Goal: Task Accomplishment & Management: Manage account settings

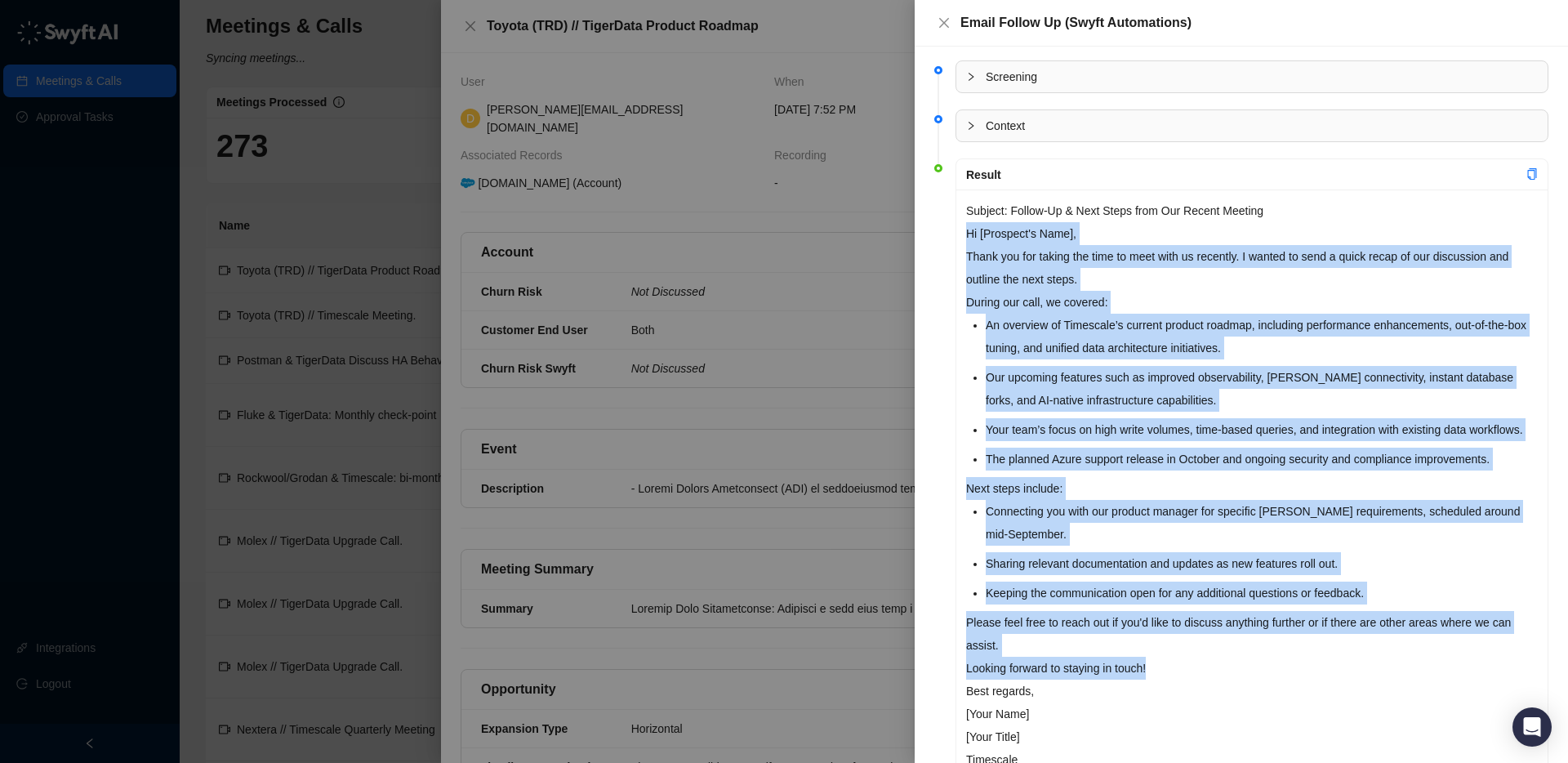
scroll to position [1, 0]
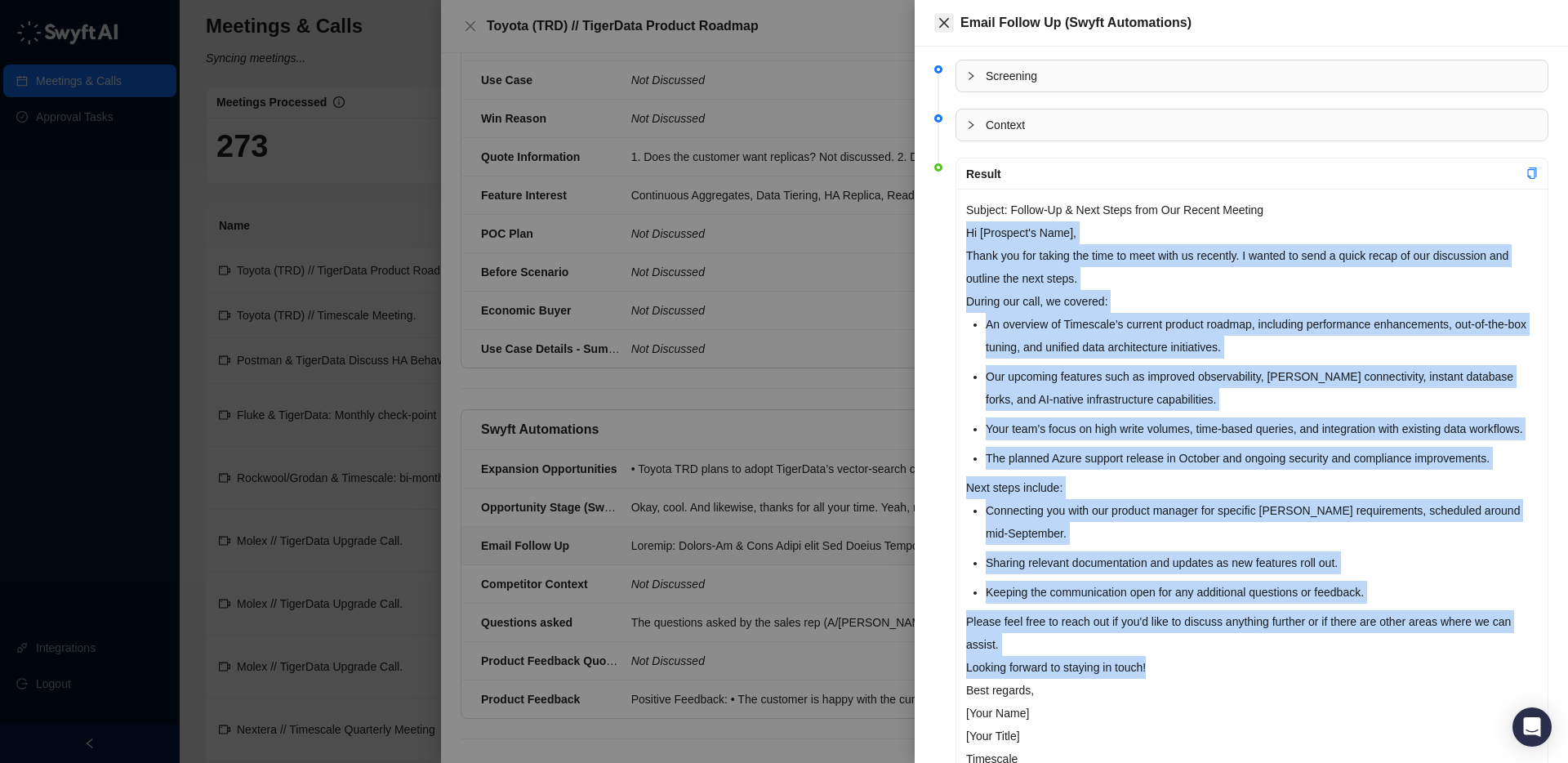
click at [944, 24] on icon "close" at bounding box center [944, 23] width 10 height 10
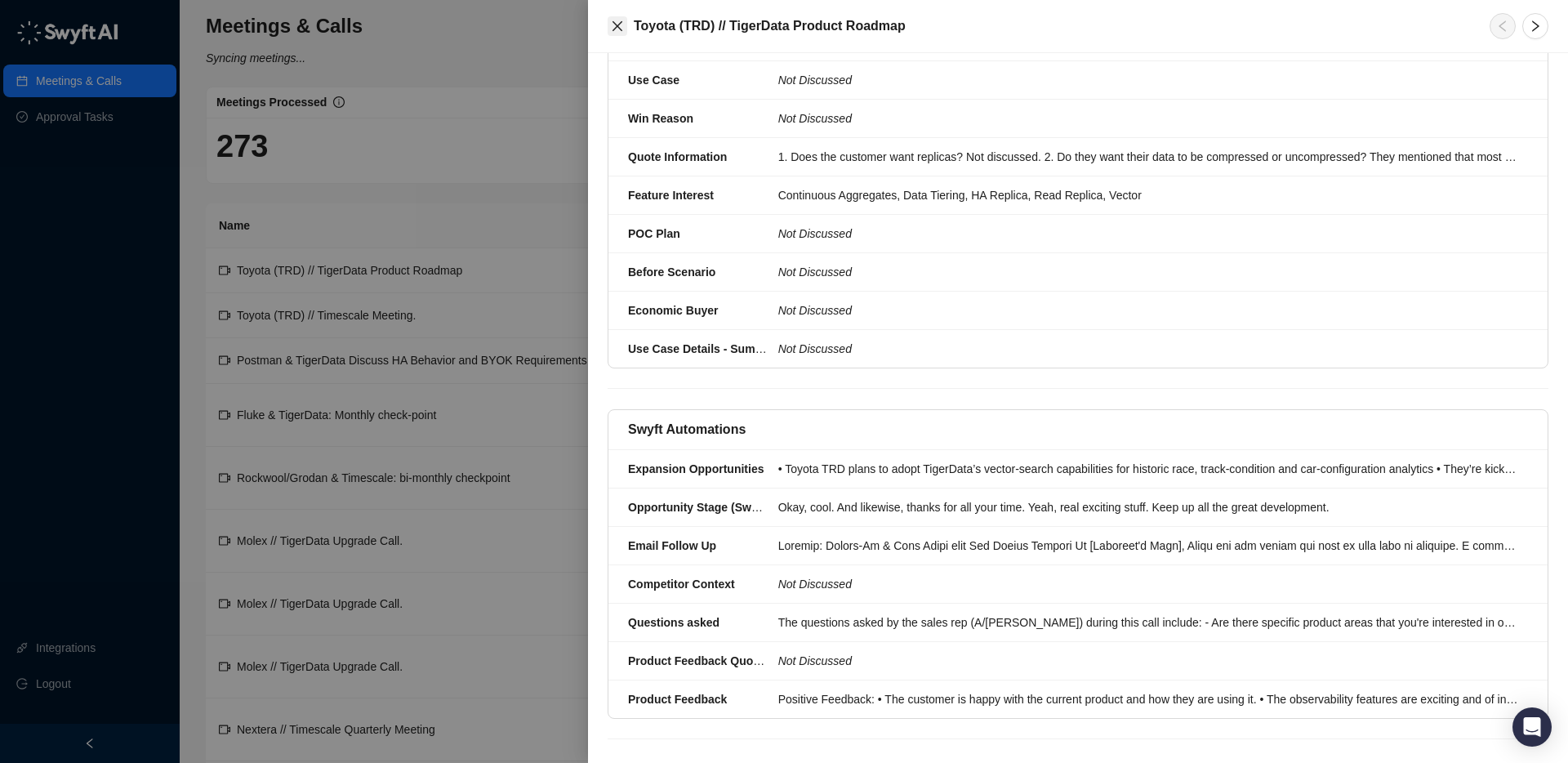
click at [617, 28] on icon "close" at bounding box center [616, 26] width 13 height 13
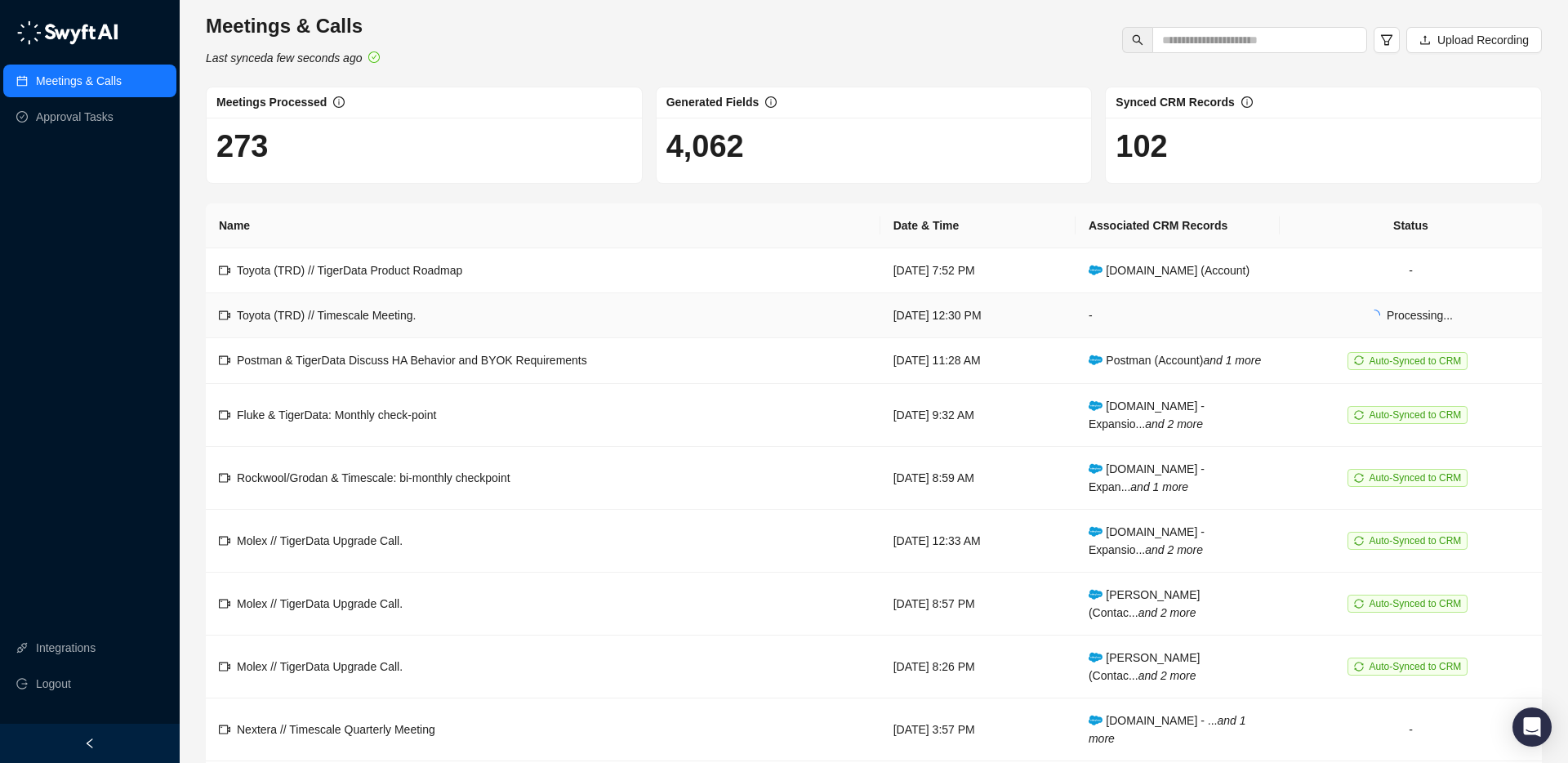
click at [1412, 309] on span "Processing..." at bounding box center [1419, 315] width 66 height 13
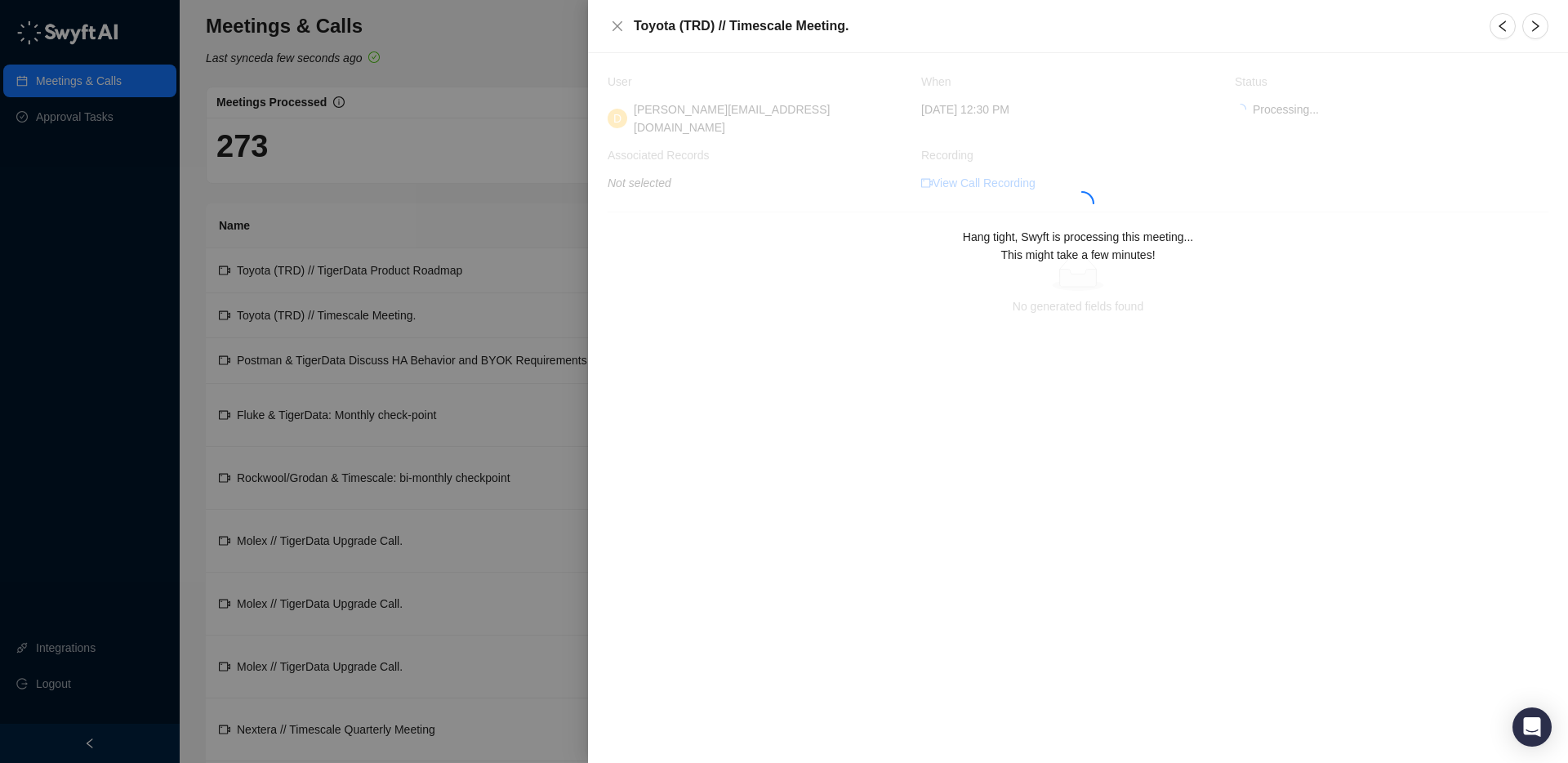
click at [1136, 251] on span "This might take a few minutes!" at bounding box center [1076, 254] width 154 height 13
click at [1539, 719] on icon "Open Intercom Messenger" at bounding box center [1532, 727] width 22 height 22
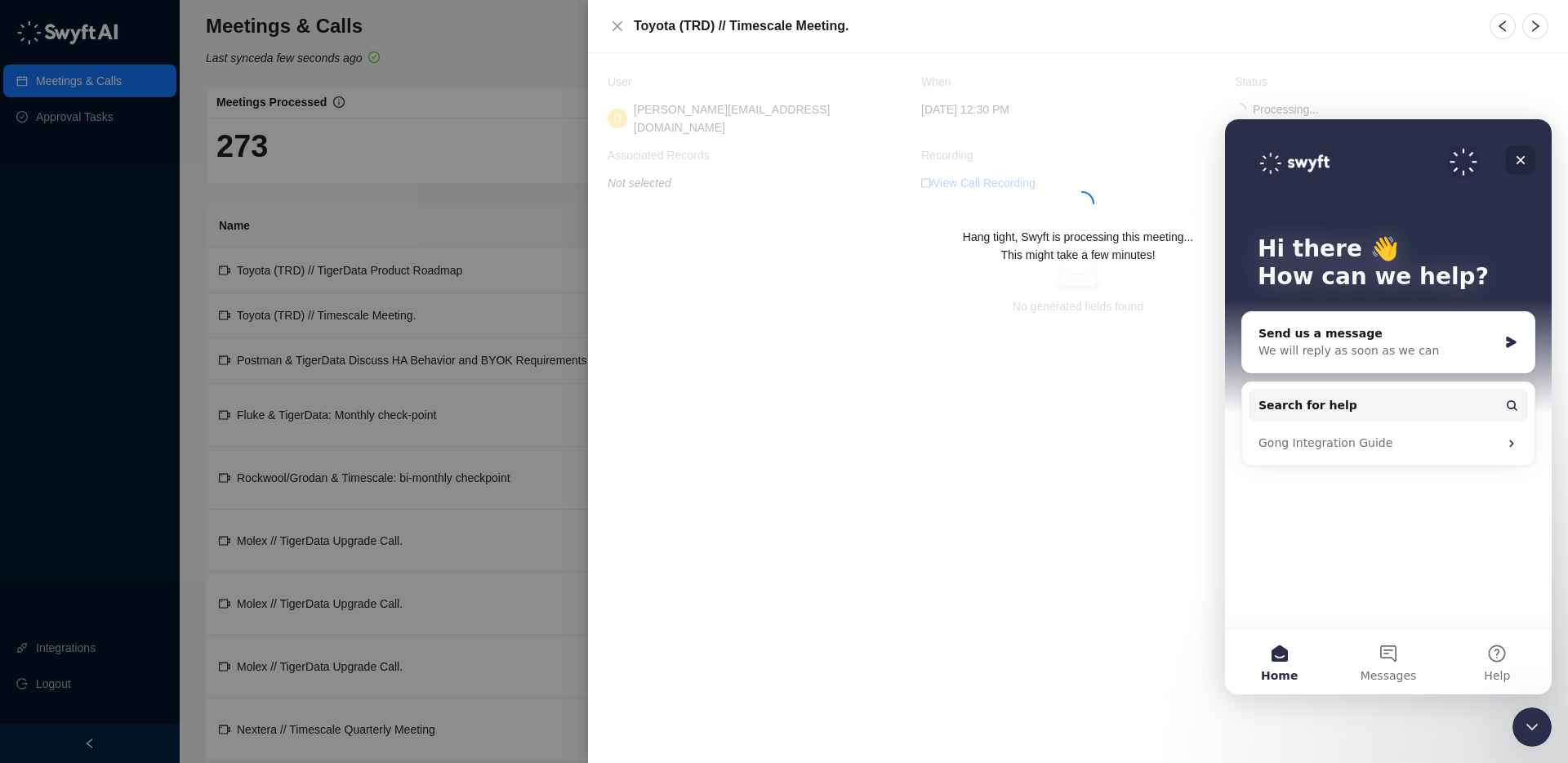
click at [1527, 161] on div "Close" at bounding box center [1520, 160] width 29 height 29
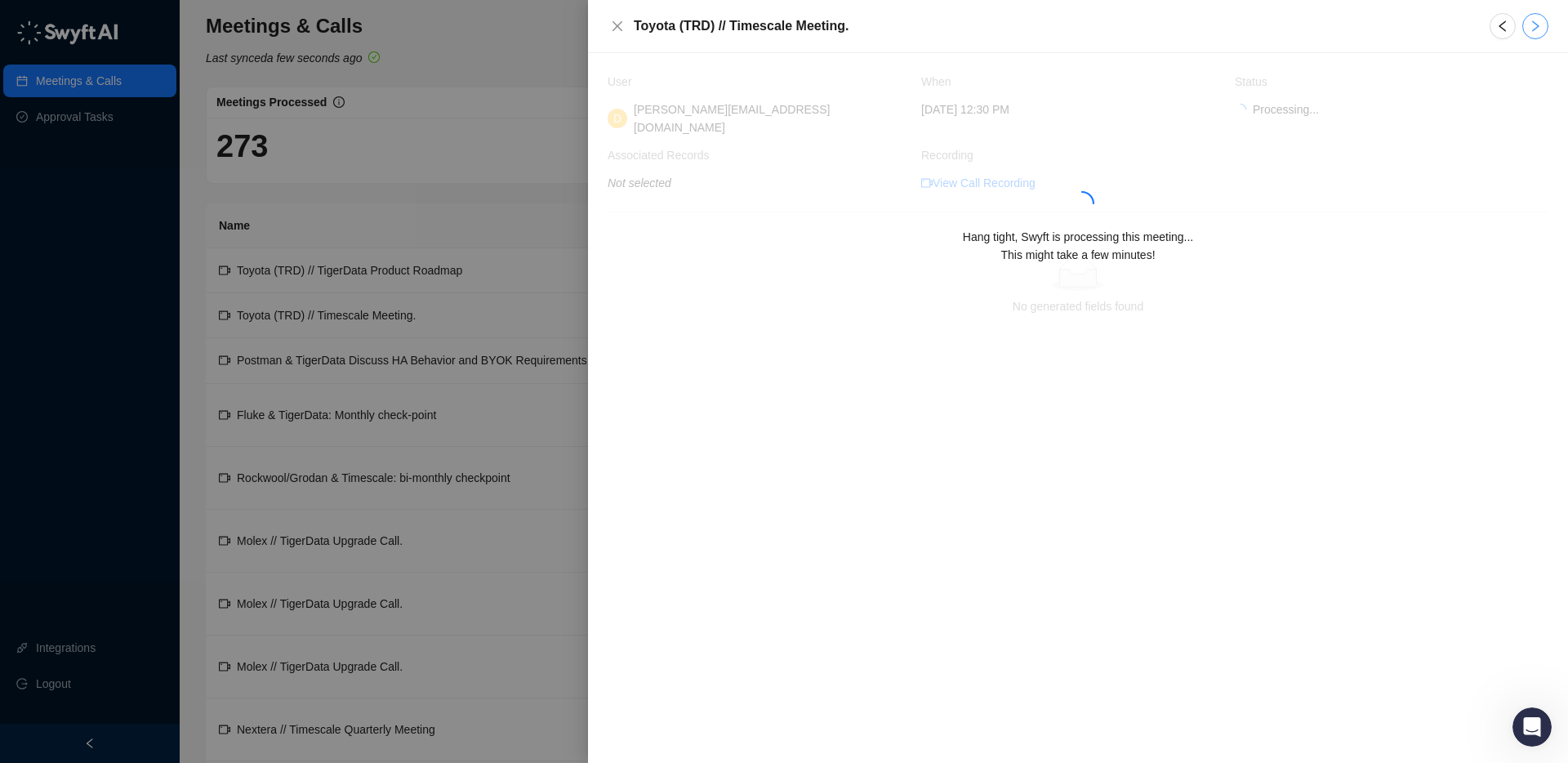
click at [1531, 31] on icon "right" at bounding box center [1535, 26] width 13 height 13
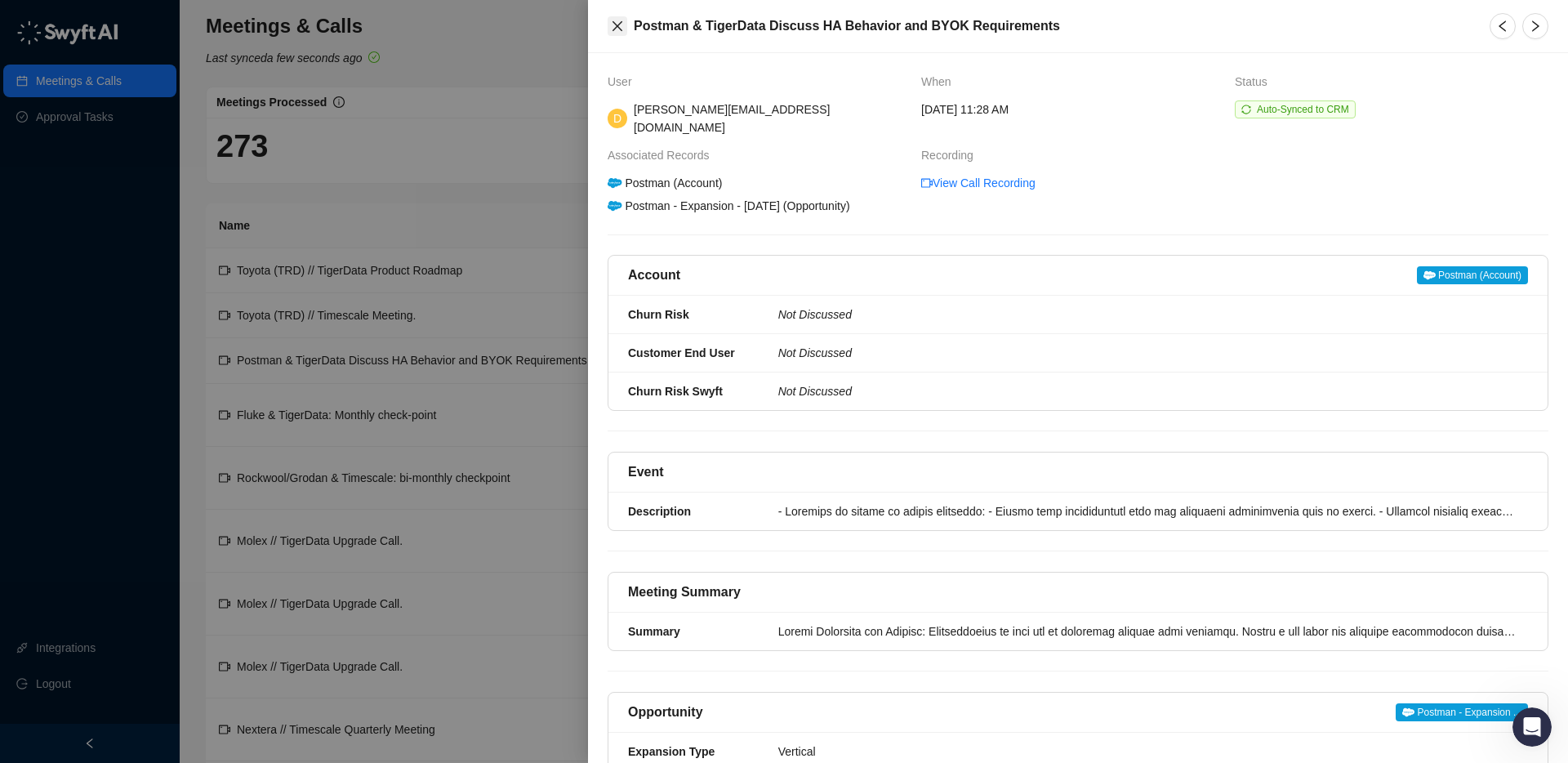
click at [619, 27] on icon "close" at bounding box center [617, 27] width 10 height 10
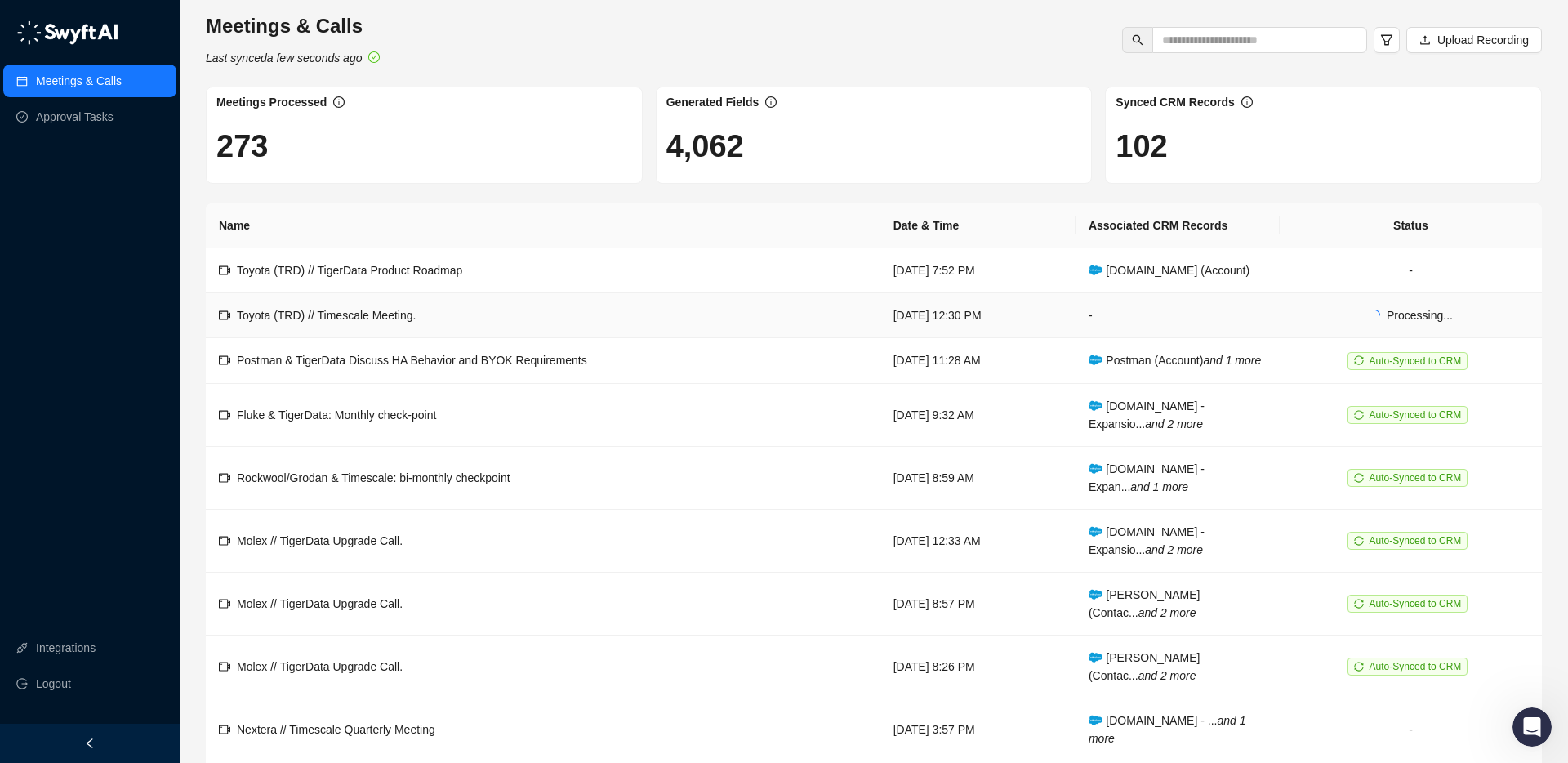
click at [671, 293] on td "Toyota (TRD) // Timescale Meeting." at bounding box center [543, 316] width 674 height 45
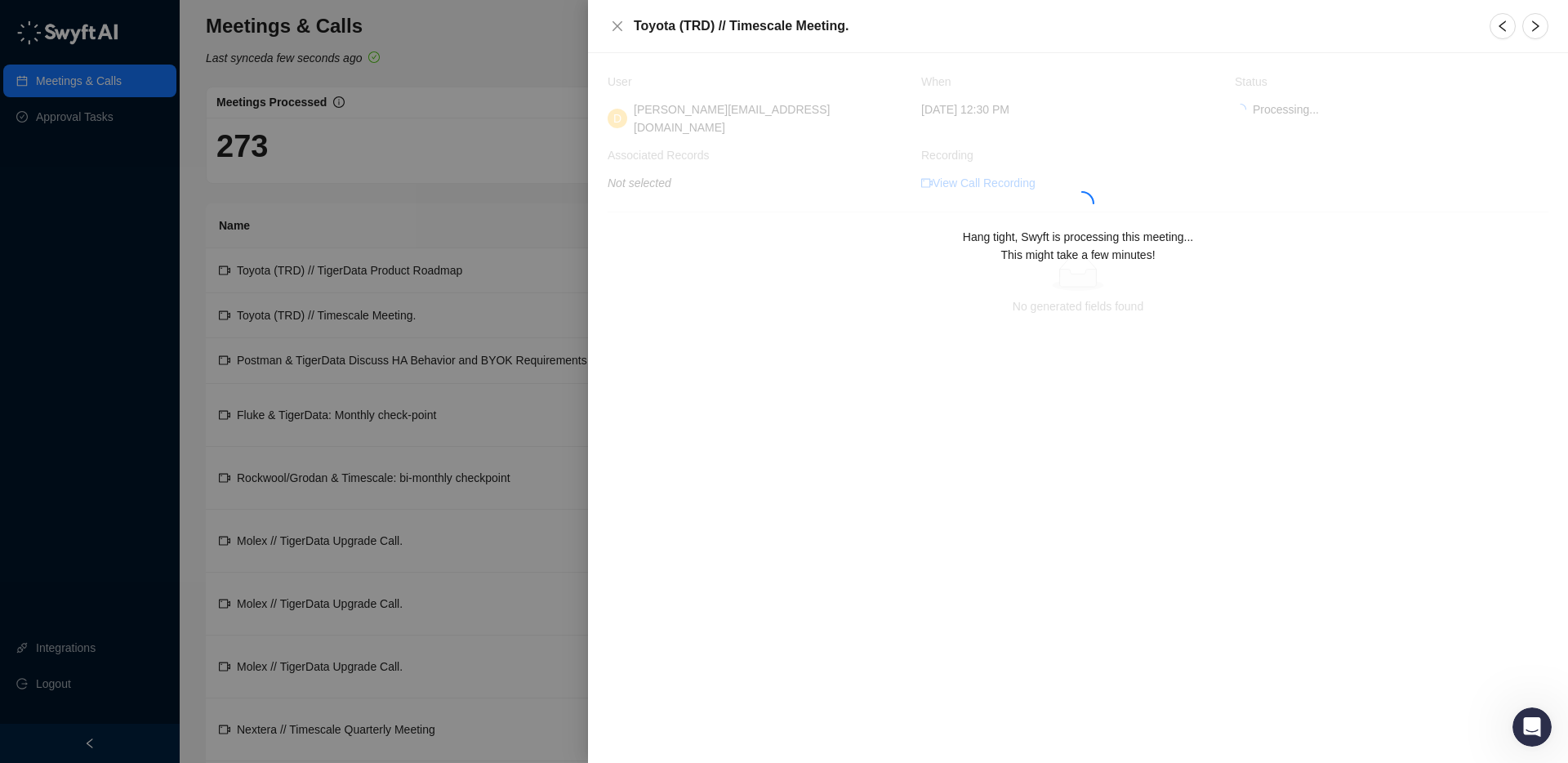
click at [1055, 248] on span "This might take a few minutes!" at bounding box center [1076, 254] width 154 height 13
click at [619, 25] on icon "close" at bounding box center [617, 27] width 10 height 10
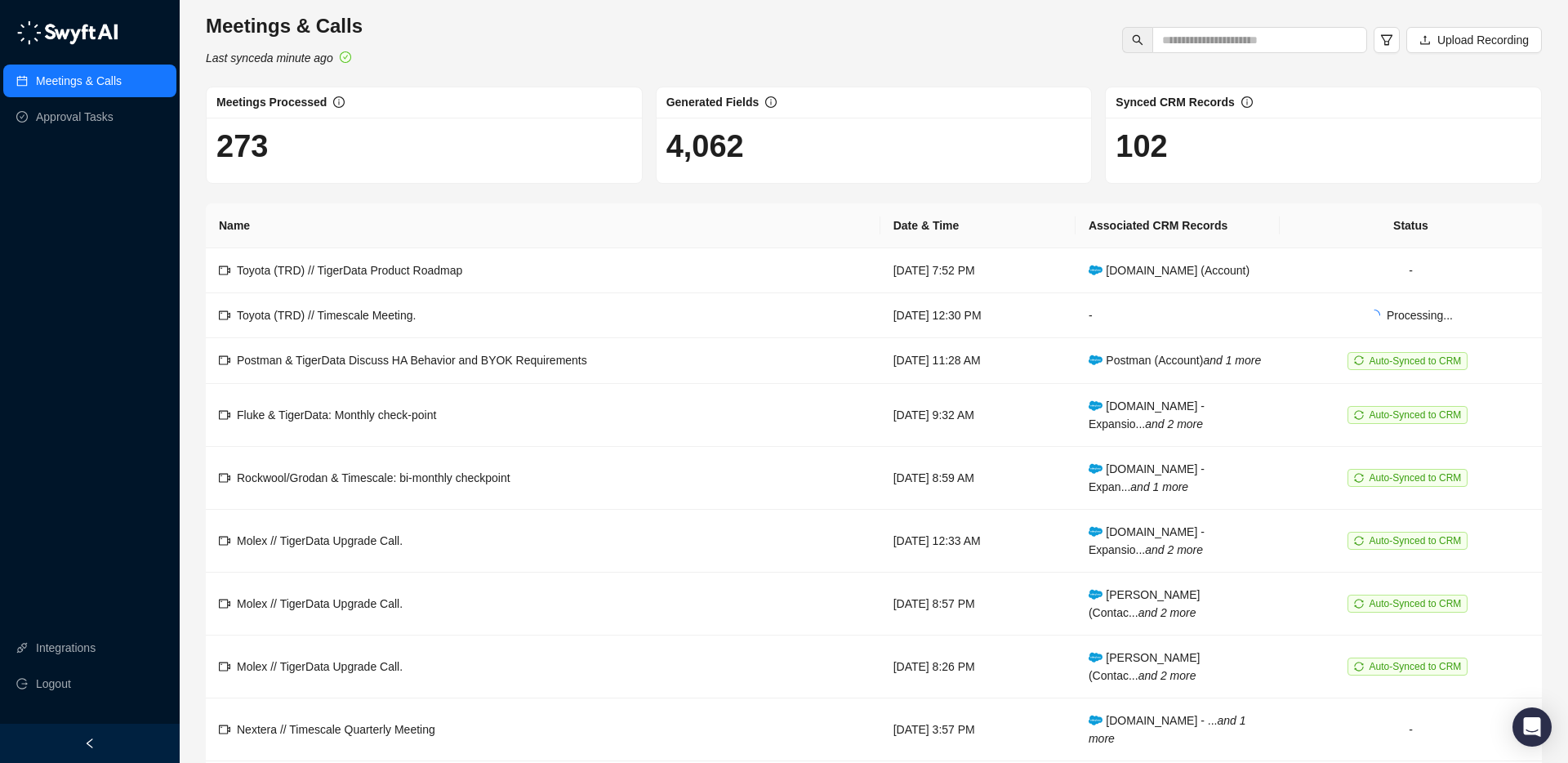
scroll to position [1, 0]
click at [62, 687] on span "Logout" at bounding box center [54, 683] width 35 height 32
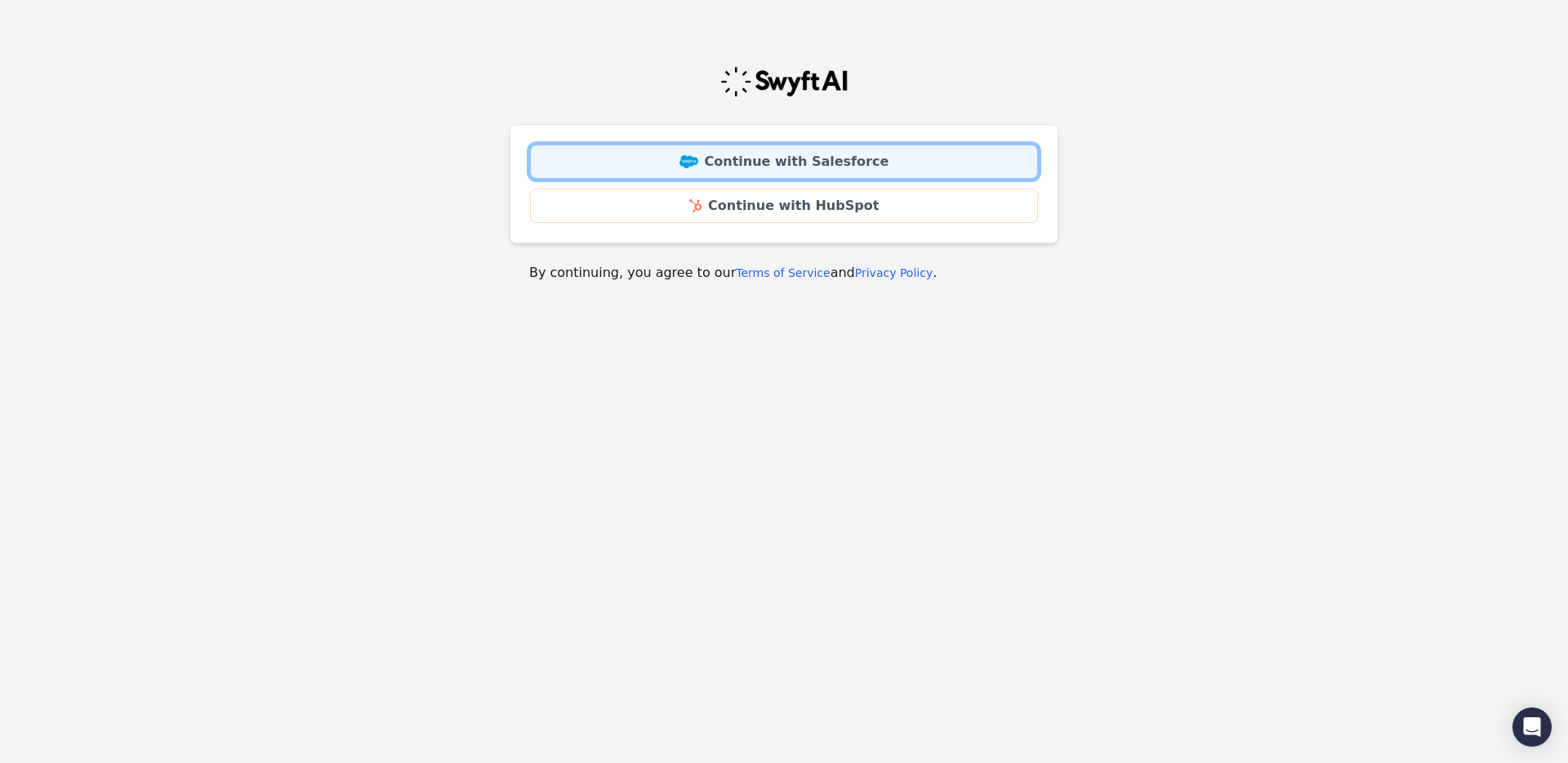
click at [769, 155] on link "Continue with Salesforce" at bounding box center [784, 161] width 508 height 34
